Goal: Find specific page/section: Find specific page/section

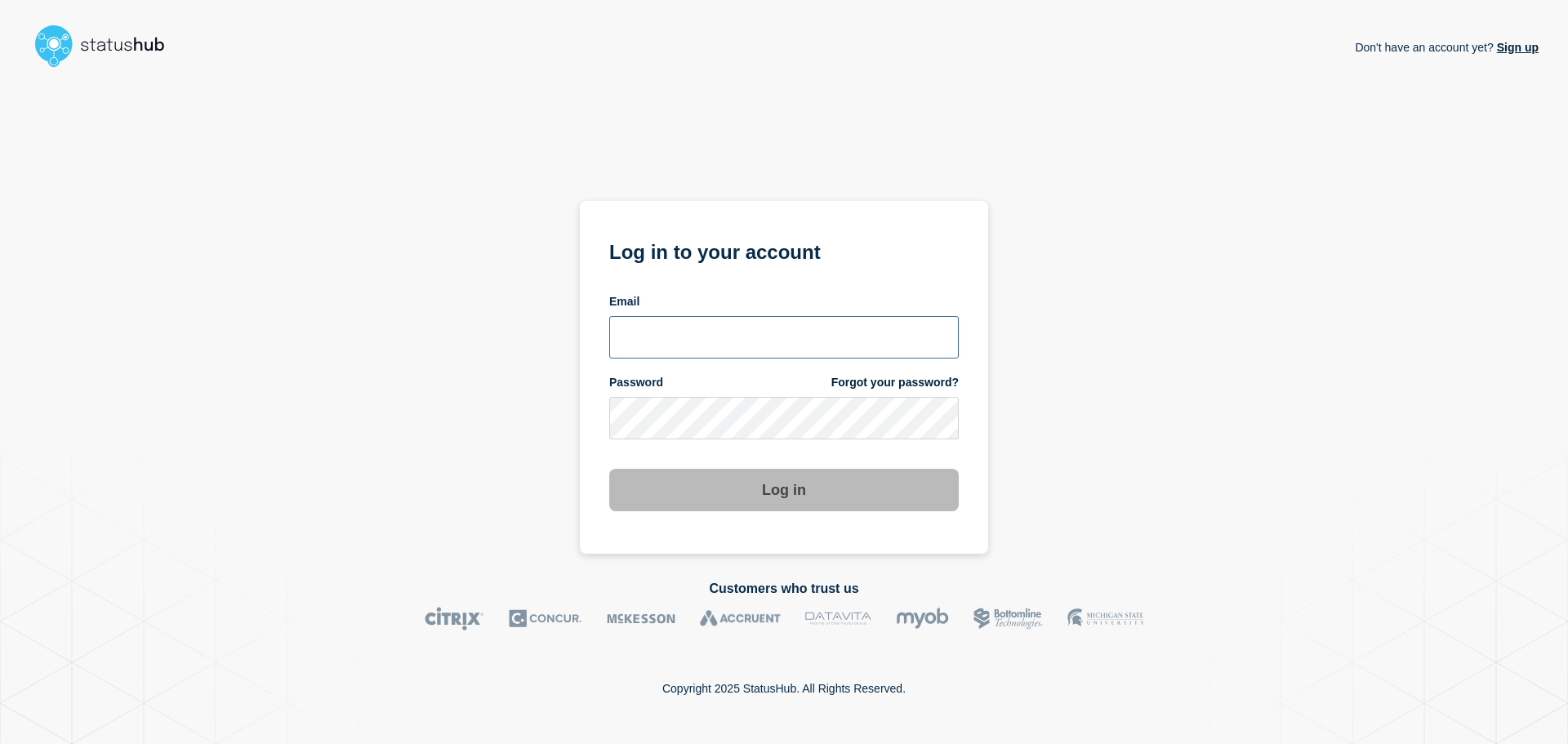
type input "[EMAIL_ADDRESS][DOMAIN_NAME]"
click at [799, 486] on button "Log in" at bounding box center [784, 489] width 350 height 42
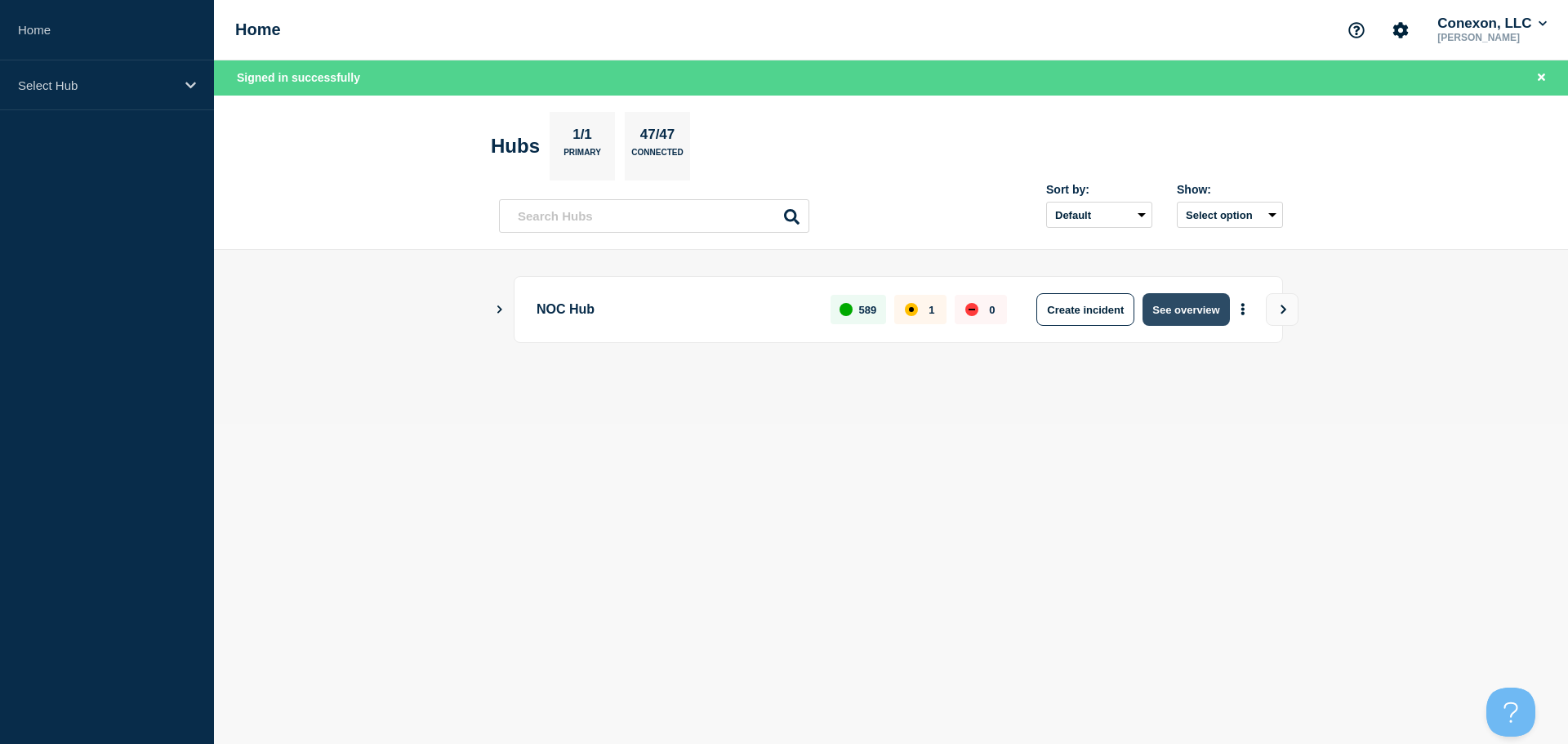
click at [1176, 308] on button "See overview" at bounding box center [1185, 310] width 87 height 33
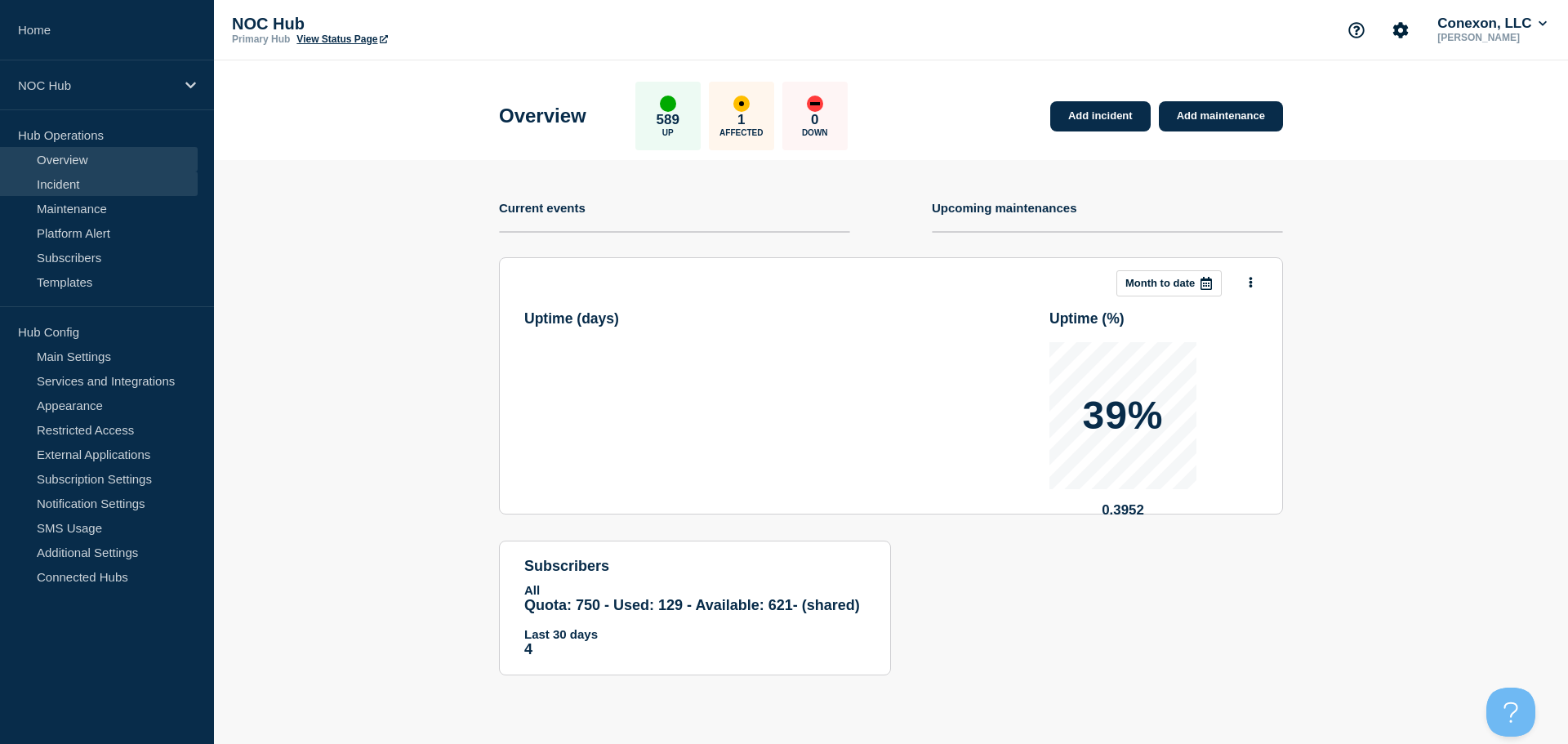
click at [40, 176] on link "Incident" at bounding box center [99, 184] width 197 height 24
